Goal: Information Seeking & Learning: Find specific fact

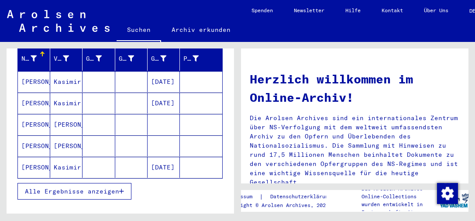
scroll to position [111, 0]
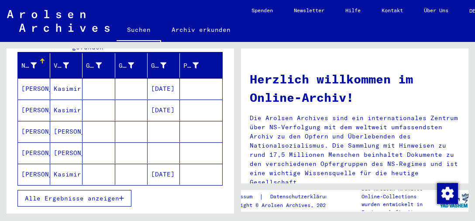
click at [67, 100] on mat-cell "Kasimir" at bounding box center [66, 110] width 32 height 21
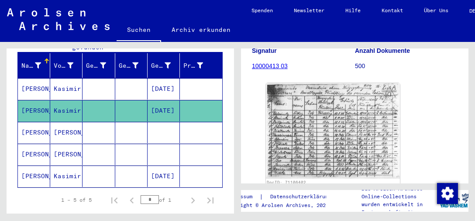
scroll to position [175, 0]
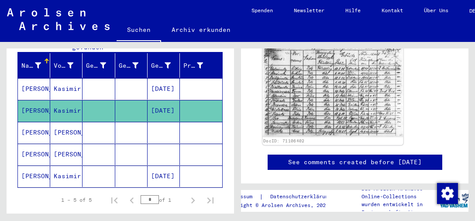
click at [339, 109] on img at bounding box center [332, 87] width 141 height 100
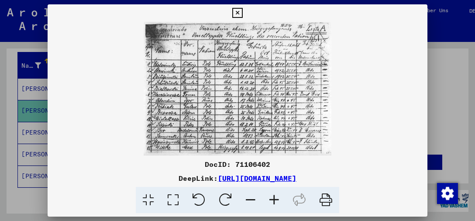
scroll to position [0, 0]
click at [242, 11] on icon at bounding box center [237, 13] width 10 height 10
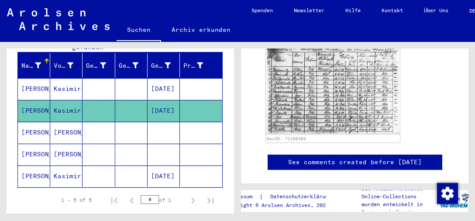
click at [68, 125] on mat-cell "[PERSON_NAME]" at bounding box center [66, 132] width 32 height 21
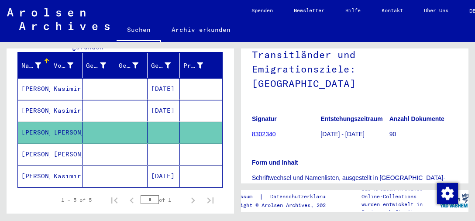
scroll to position [218, 0]
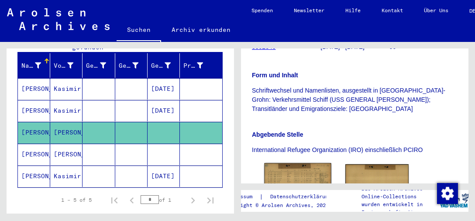
click at [316, 163] on img at bounding box center [297, 184] width 67 height 42
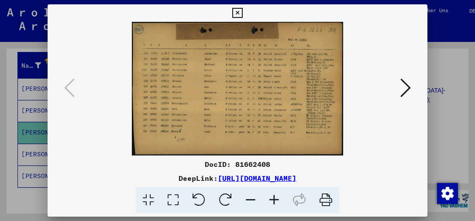
scroll to position [0, 0]
click at [272, 202] on icon at bounding box center [274, 200] width 24 height 27
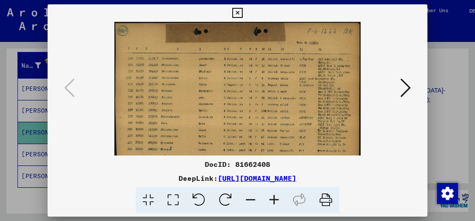
click at [272, 202] on icon at bounding box center [274, 200] width 24 height 27
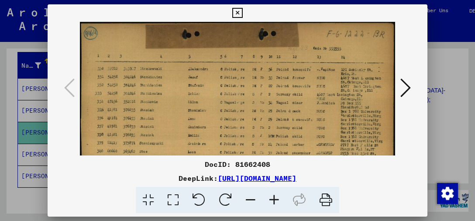
click at [272, 202] on icon at bounding box center [274, 200] width 24 height 27
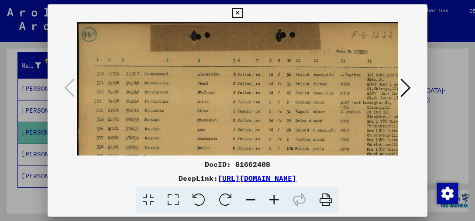
click at [272, 202] on icon at bounding box center [274, 200] width 24 height 27
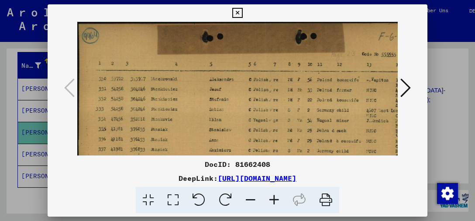
click at [272, 202] on icon at bounding box center [274, 200] width 24 height 27
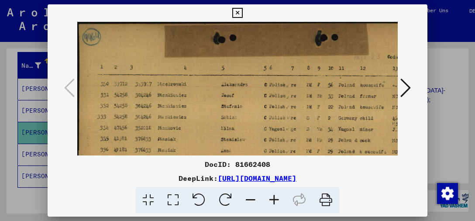
click at [272, 202] on icon at bounding box center [274, 200] width 24 height 27
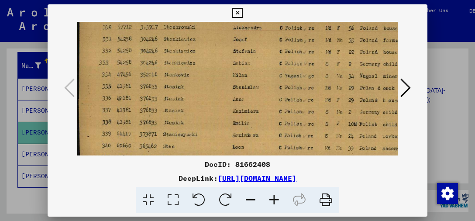
drag, startPoint x: 223, startPoint y: 116, endPoint x: 226, endPoint y: 52, distance: 64.7
click at [226, 52] on img at bounding box center [304, 103] width 454 height 286
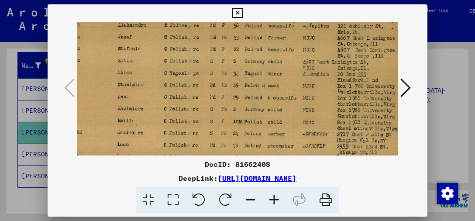
scroll to position [65, 133]
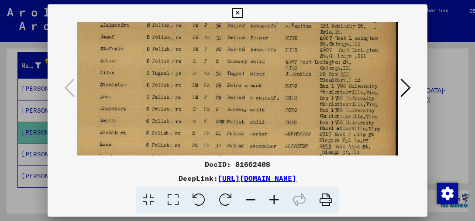
drag, startPoint x: 339, startPoint y: 139, endPoint x: 202, endPoint y: 138, distance: 137.1
click at [202, 138] on img at bounding box center [172, 100] width 454 height 286
click at [242, 15] on icon at bounding box center [237, 13] width 10 height 10
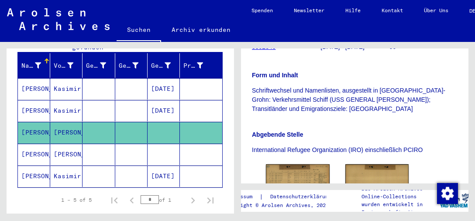
click at [57, 170] on mat-cell "Kasimir" at bounding box center [66, 175] width 32 height 21
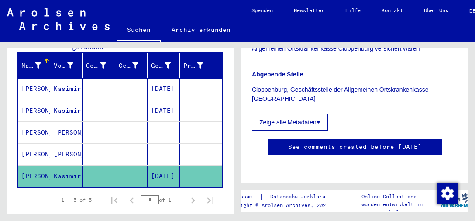
scroll to position [291, 0]
